Goal: Find contact information: Find contact information

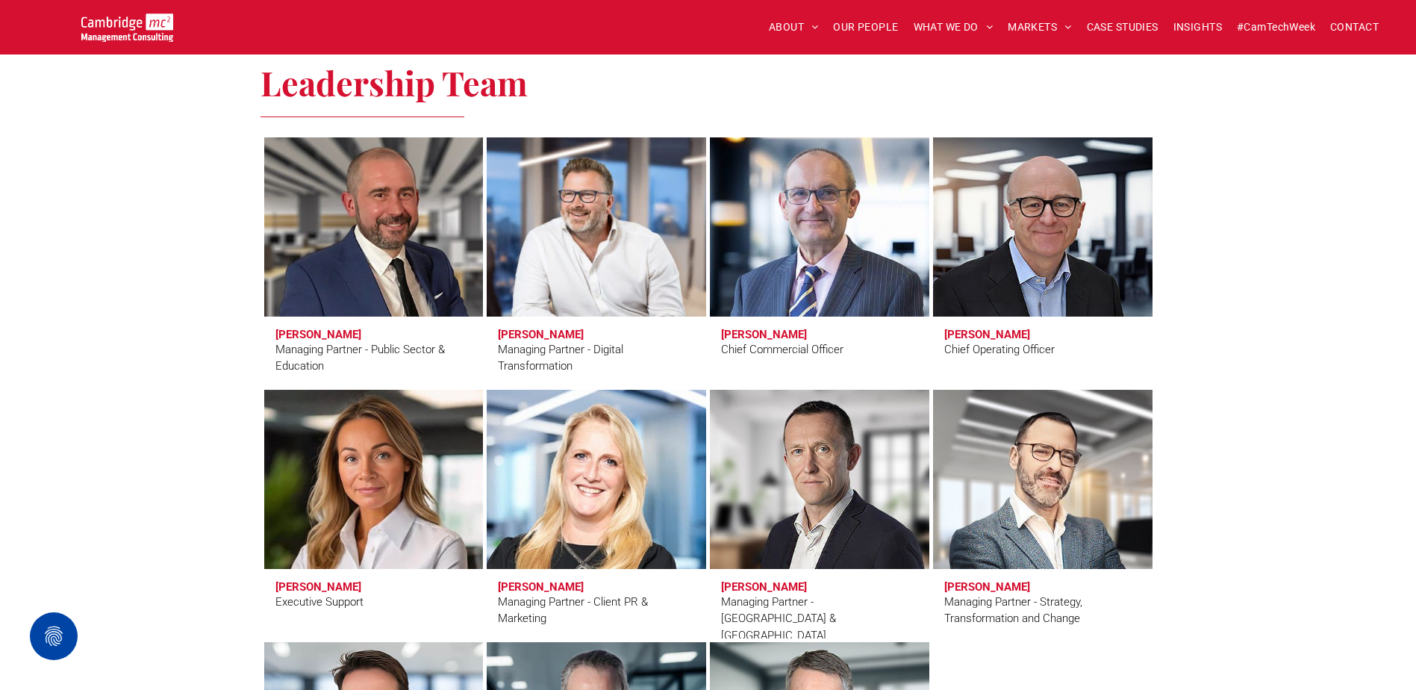
scroll to position [1045, 0]
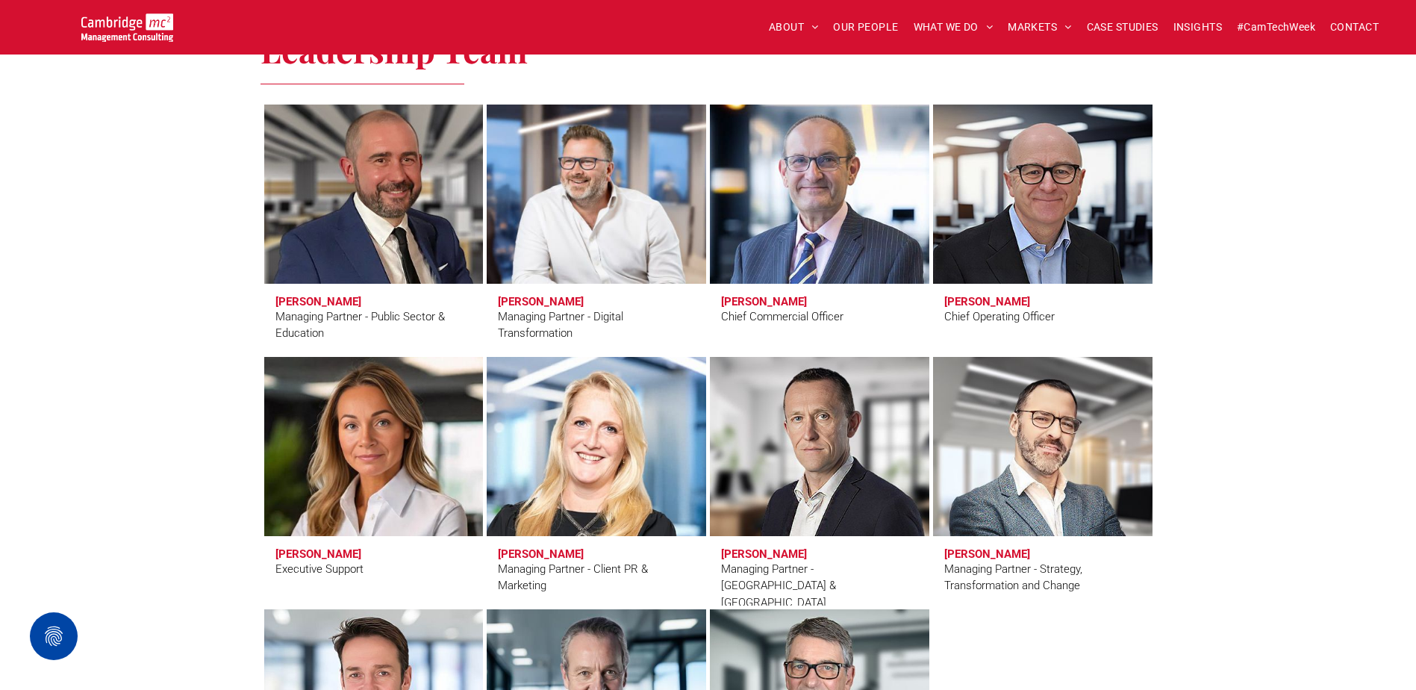
click at [311, 303] on h3 "[PERSON_NAME]" at bounding box center [319, 301] width 86 height 13
click at [356, 185] on link at bounding box center [374, 194] width 232 height 190
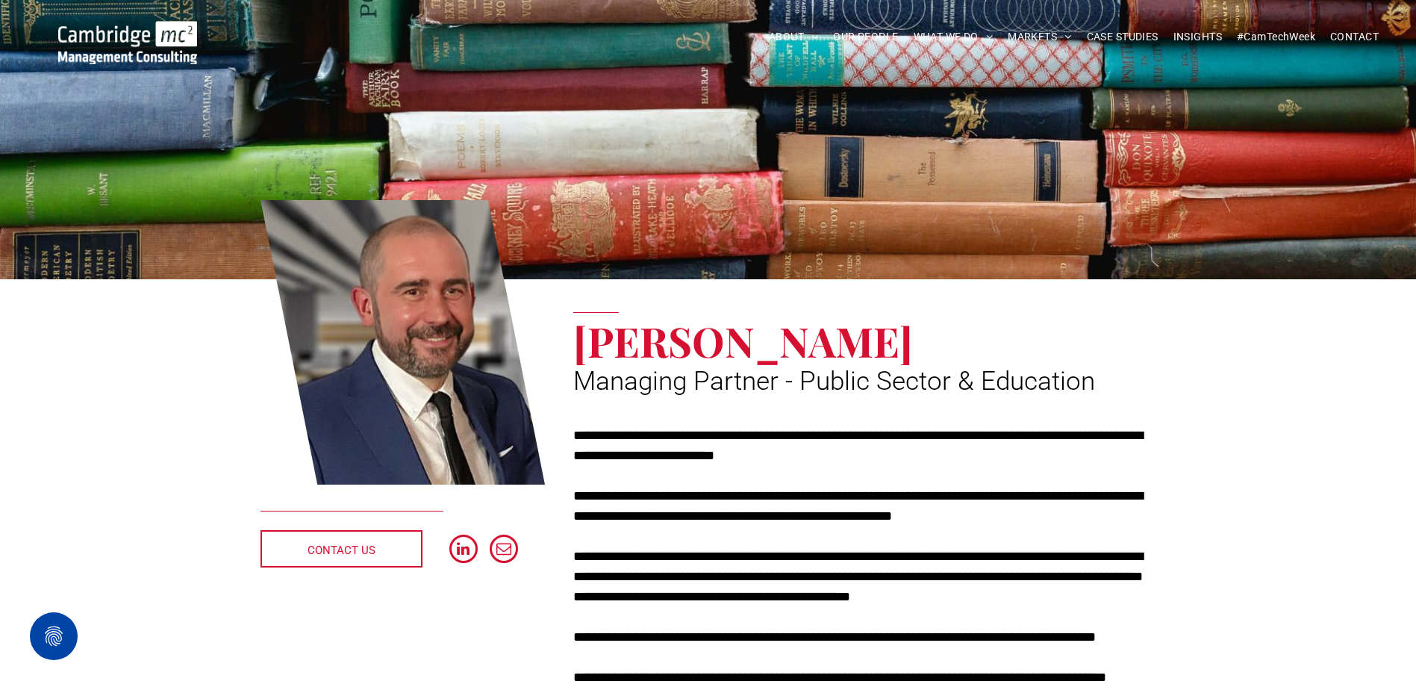
click at [812, 502] on p "**********" at bounding box center [864, 506] width 582 height 40
